Goal: Task Accomplishment & Management: Manage account settings

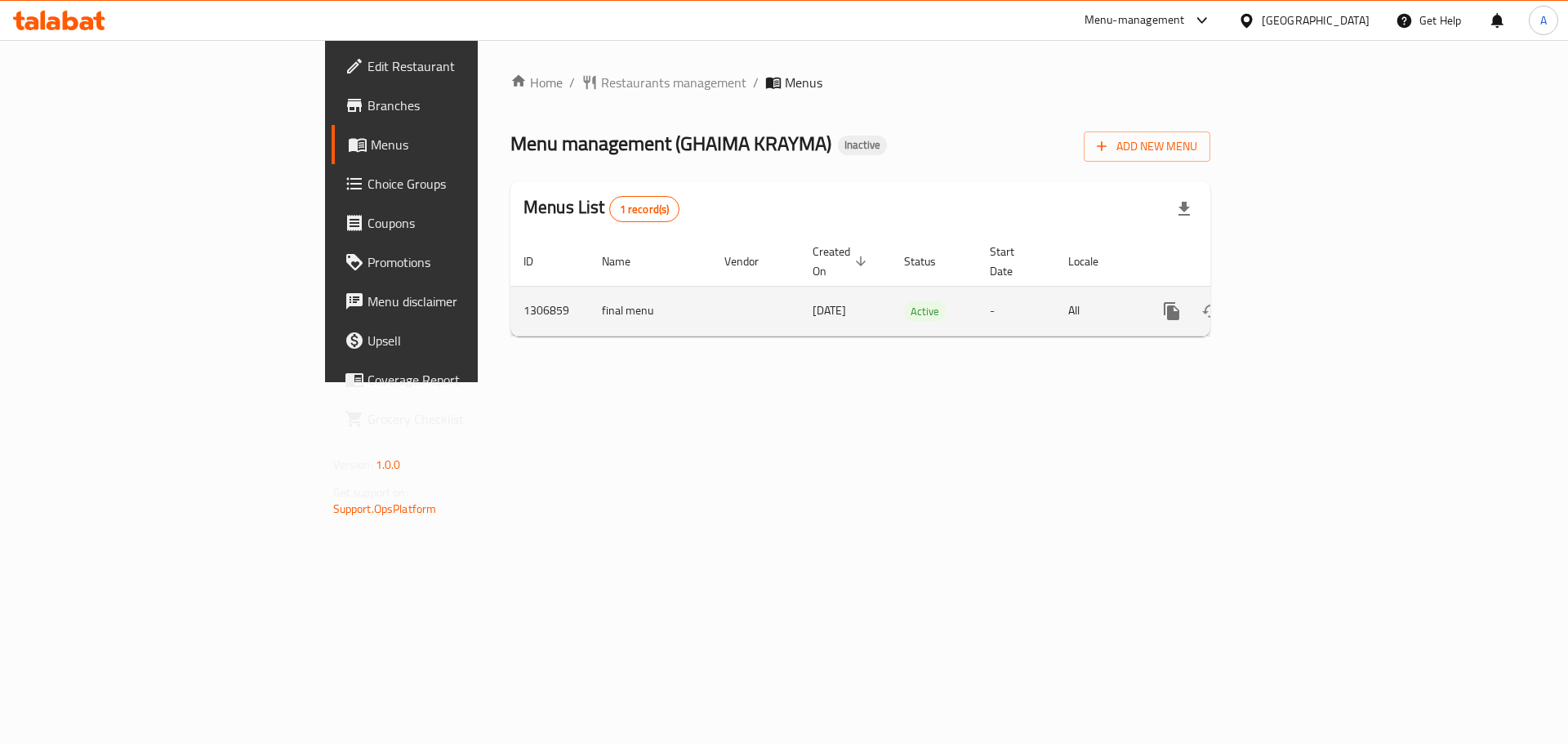
click at [1310, 291] on link "enhanced table" at bounding box center [1290, 311] width 40 height 40
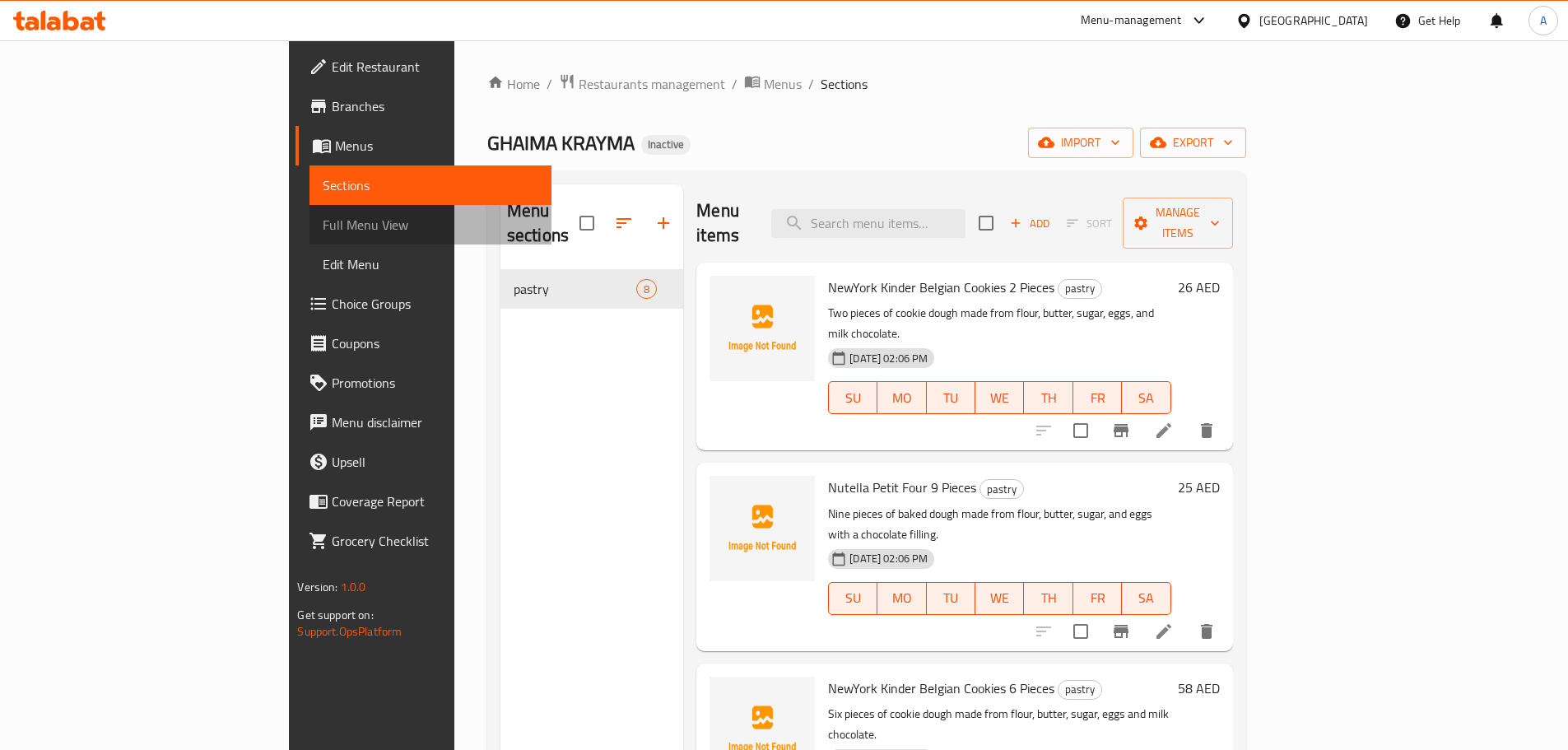
click at [323, 220] on span "Full Menu View" at bounding box center [430, 224] width 214 height 20
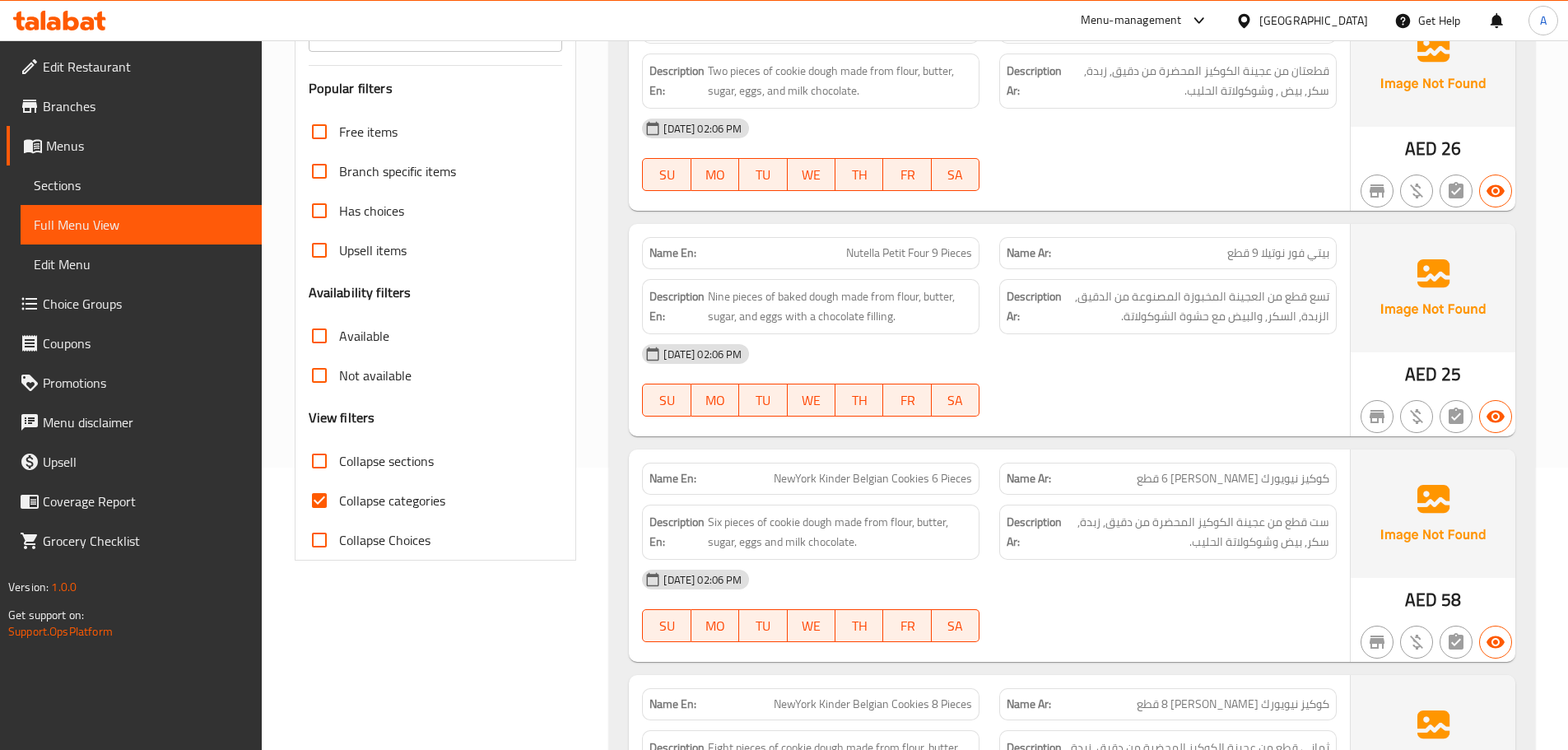
scroll to position [329, 0]
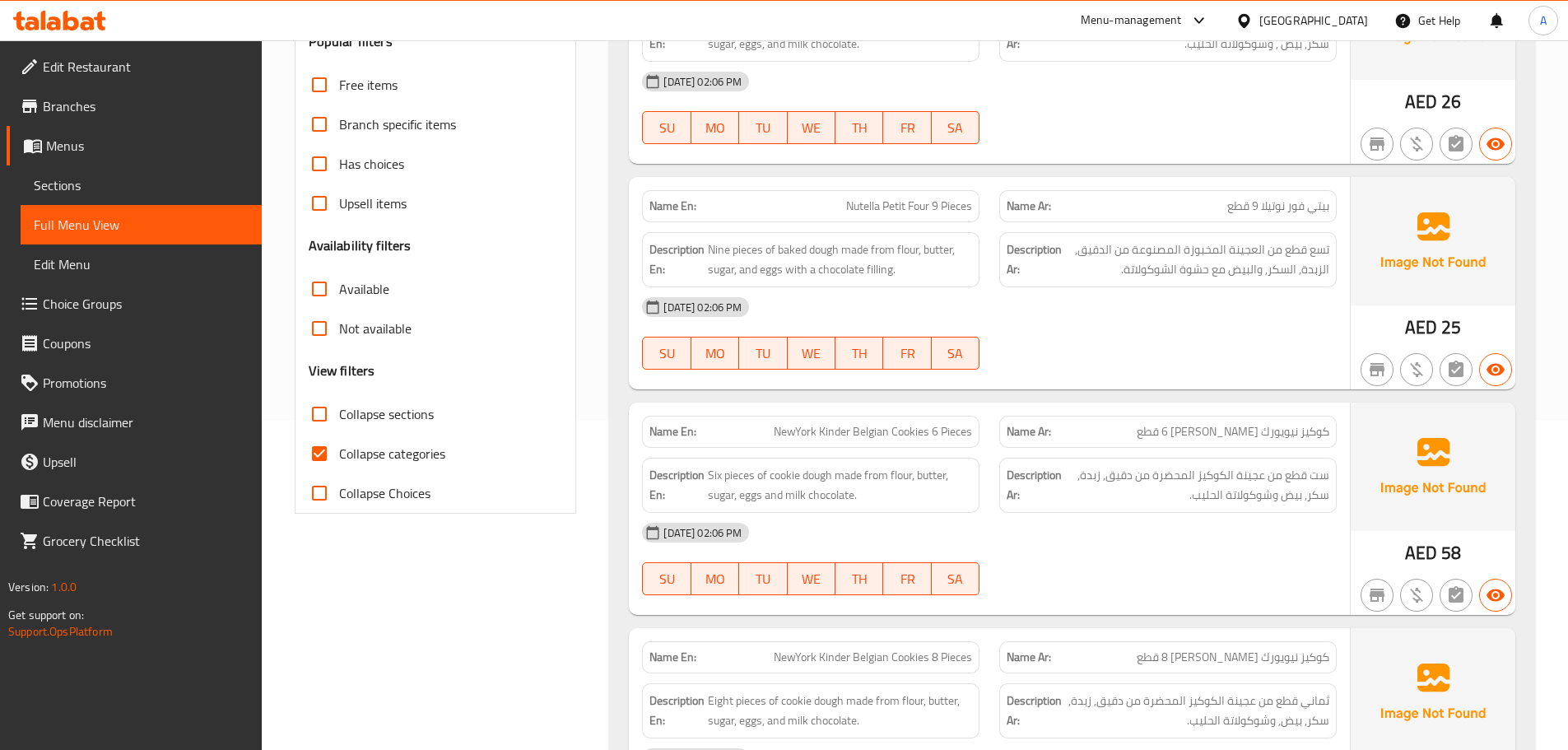
click at [367, 451] on span "Collapse categories" at bounding box center [392, 453] width 106 height 20
click at [339, 451] on input "Collapse categories" at bounding box center [320, 454] width 40 height 40
checkbox input "false"
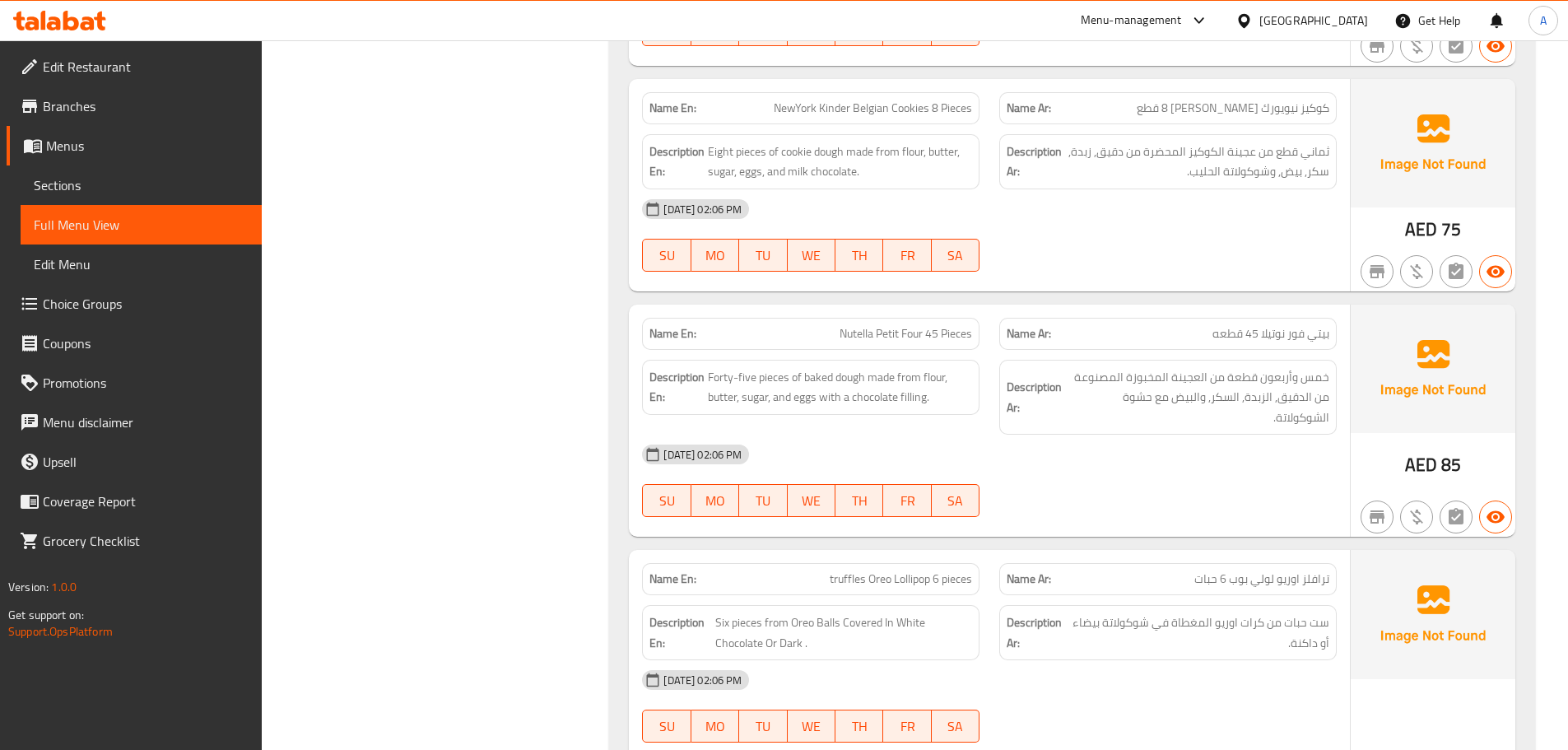
scroll to position [859, 0]
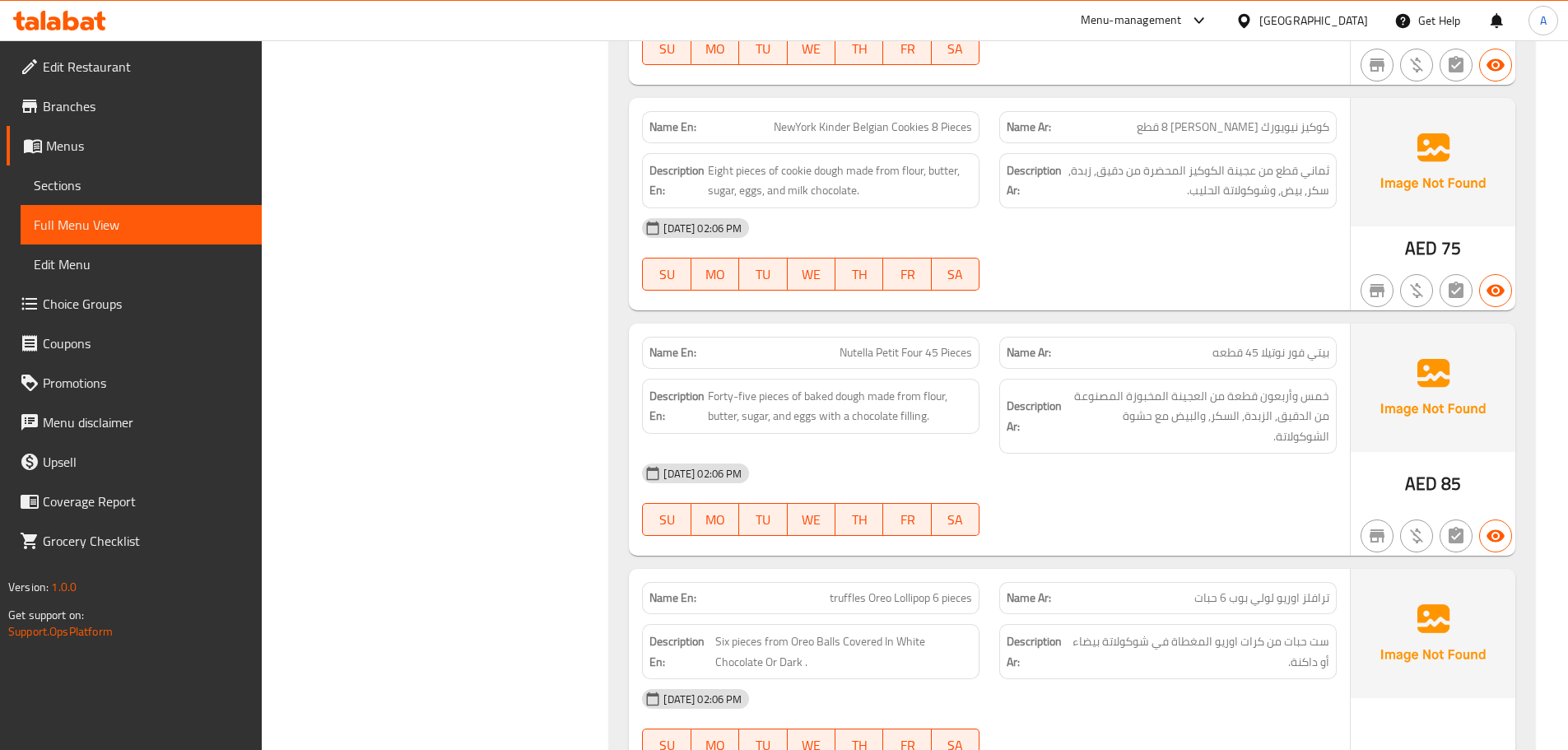
click at [1323, 30] on div "[GEOGRAPHIC_DATA]" at bounding box center [1301, 21] width 159 height 40
click at [1321, 19] on div "[GEOGRAPHIC_DATA]" at bounding box center [1313, 20] width 109 height 18
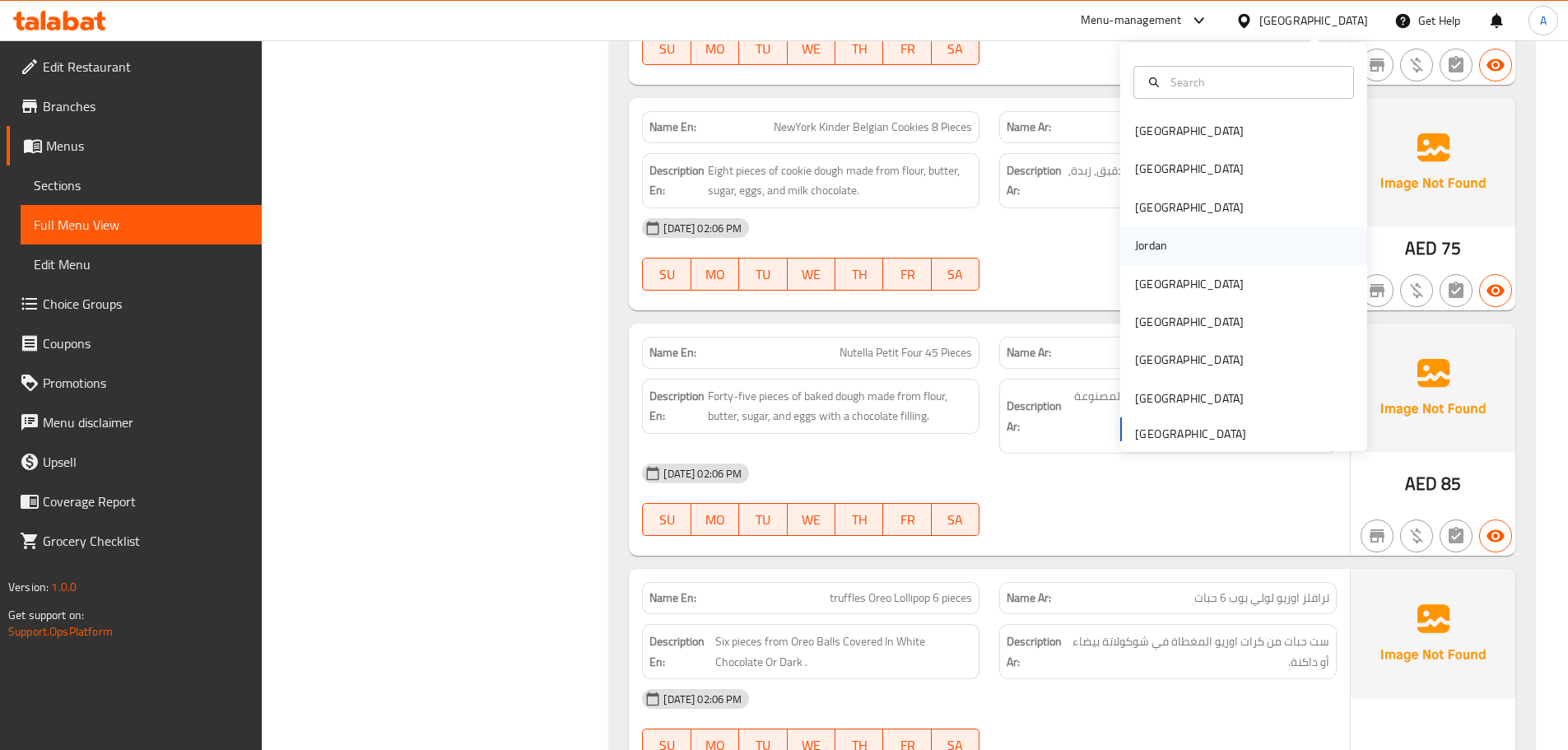
click at [1174, 234] on div "Jordan" at bounding box center [1243, 246] width 247 height 38
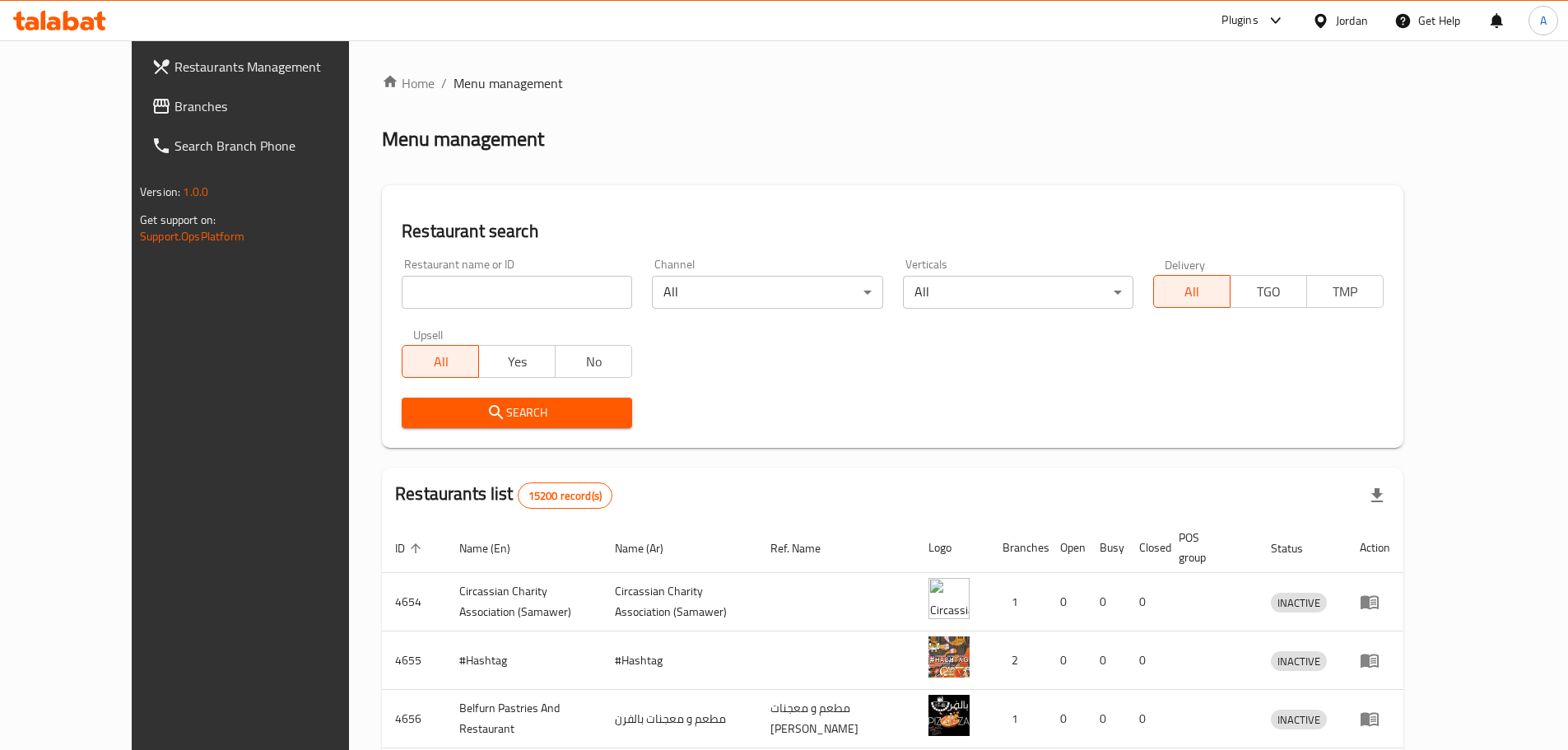
click at [175, 101] on span "Branches" at bounding box center [277, 106] width 206 height 20
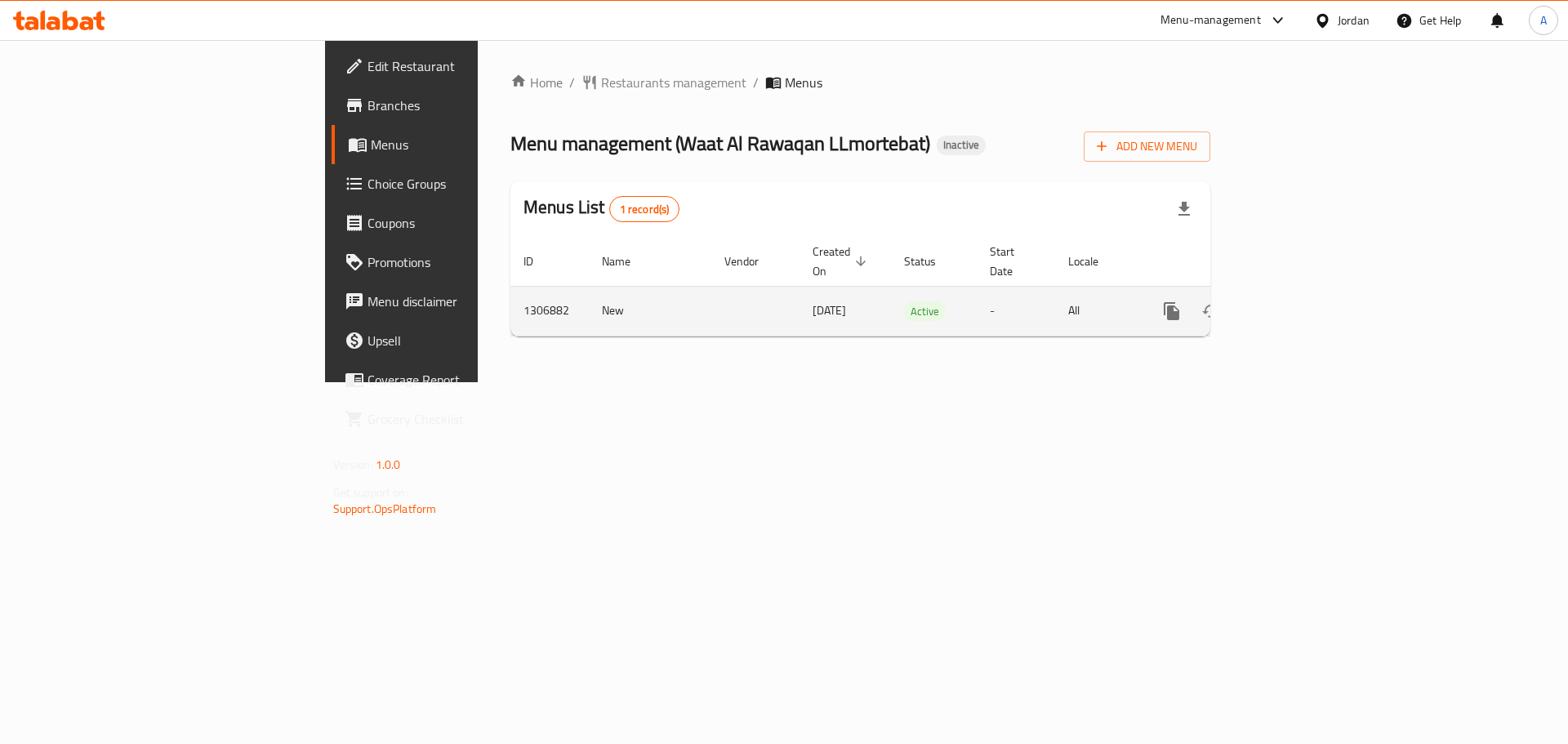
click at [1299, 301] on icon "enhanced table" at bounding box center [1290, 311] width 20 height 20
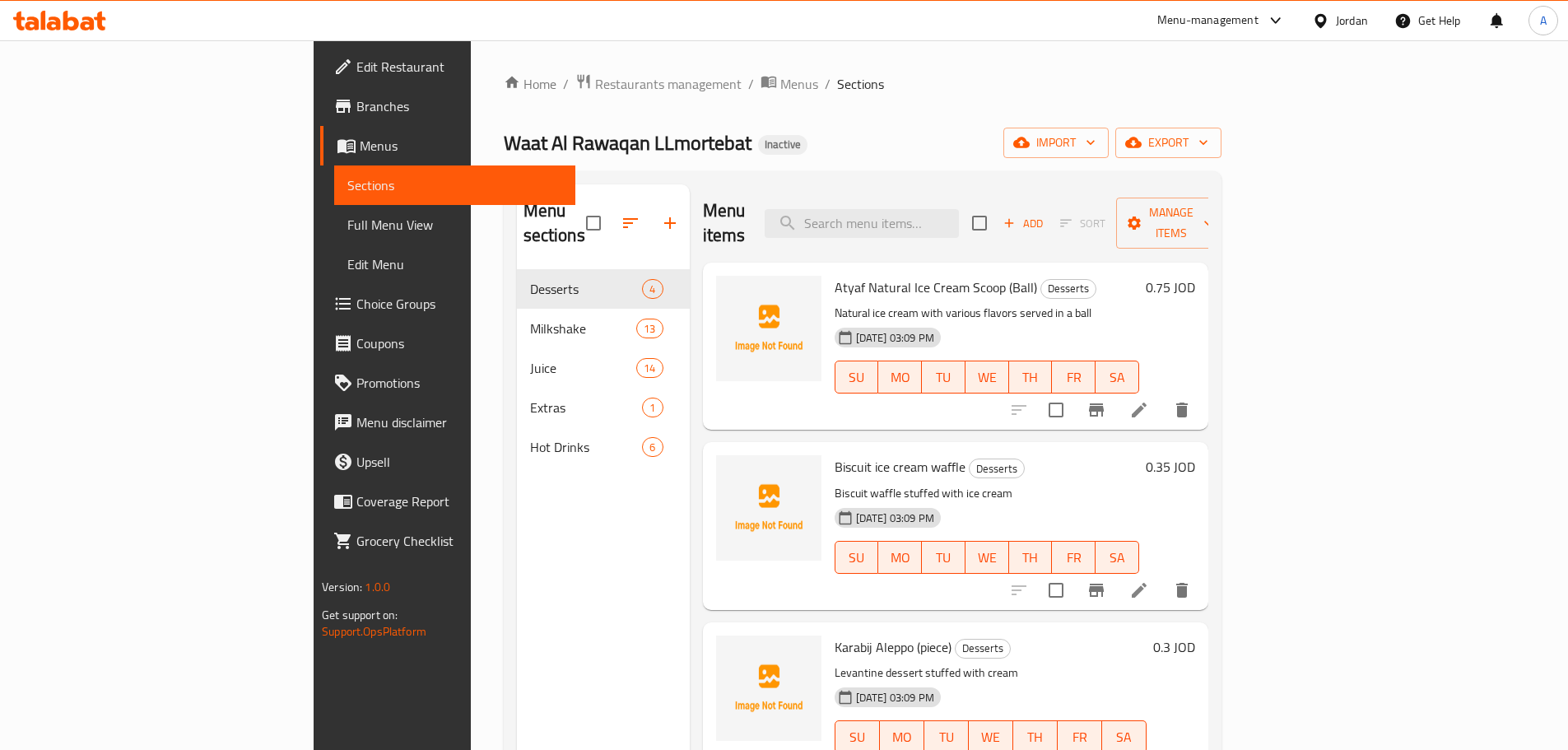
click at [356, 66] on span "Edit Restaurant" at bounding box center [458, 66] width 206 height 20
